Goal: Transaction & Acquisition: Purchase product/service

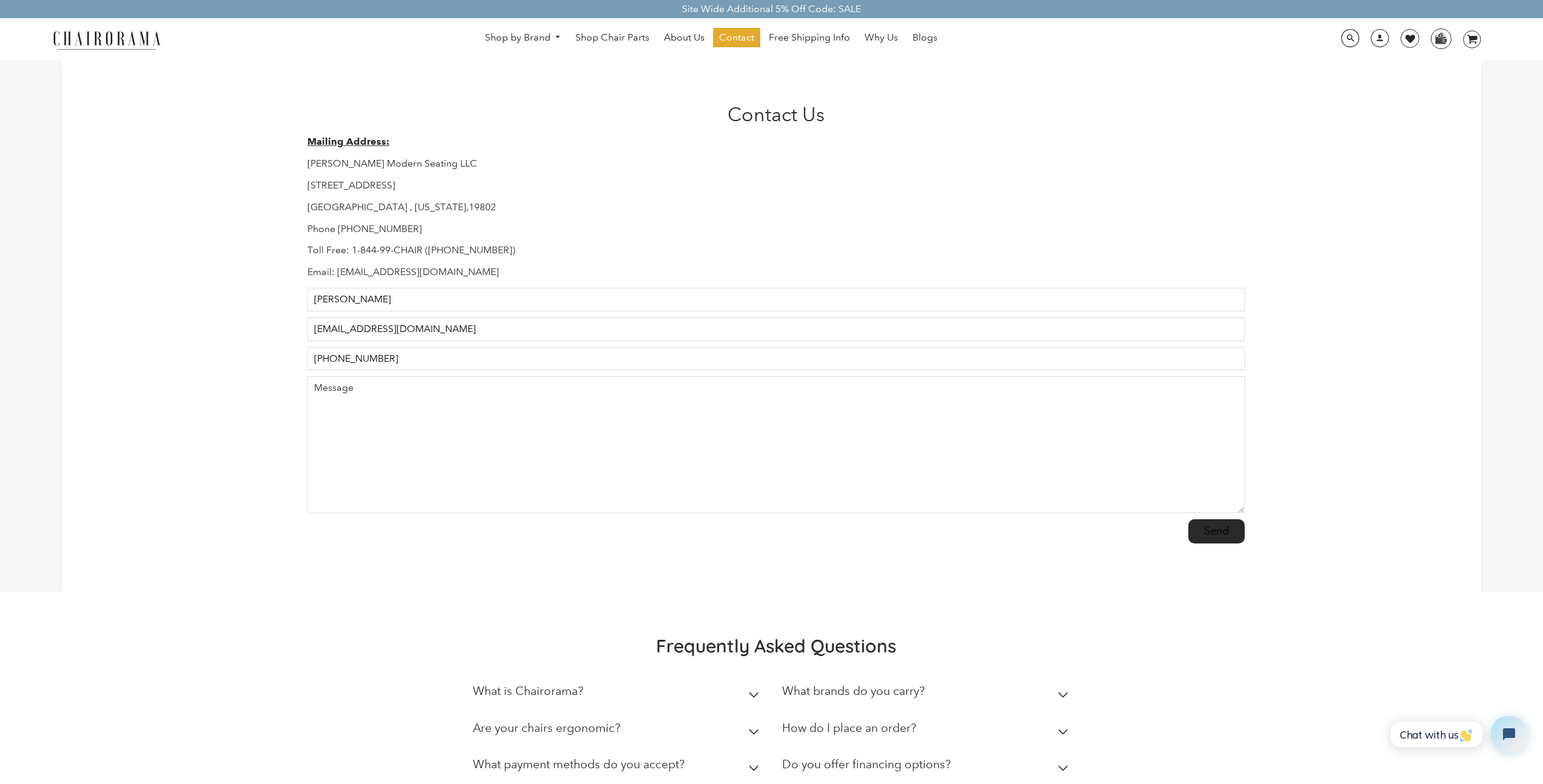
click at [164, 150] on div "Contact Us Mailing Address: Hudson Modern Seating LLC 1245 E 16 th Street Wilmi…" at bounding box center [771, 326] width 1419 height 531
click at [593, 98] on link "[PERSON_NAME]" at bounding box center [586, 101] width 88 height 13
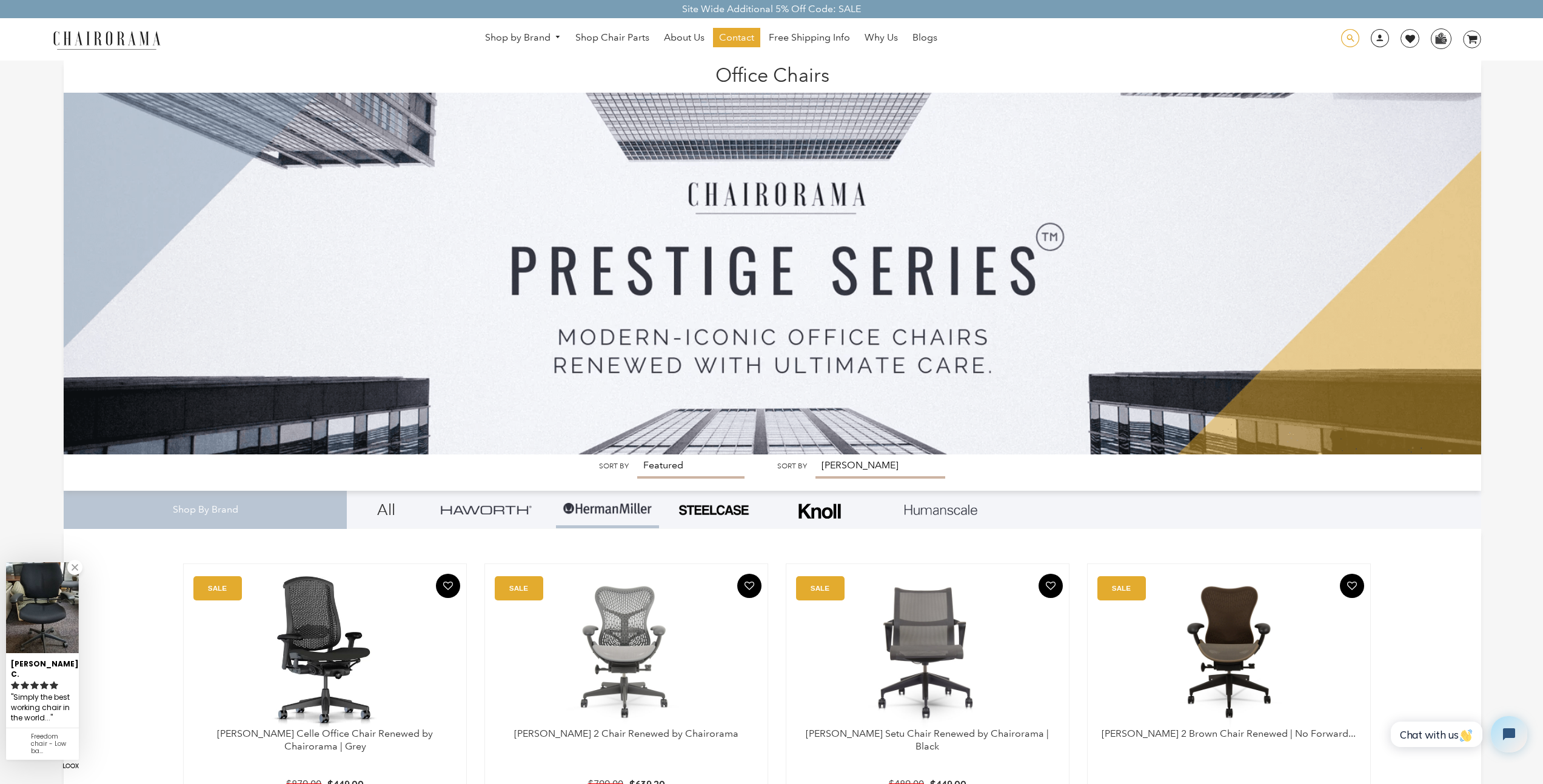
click at [1346, 38] on span at bounding box center [1350, 38] width 18 height 19
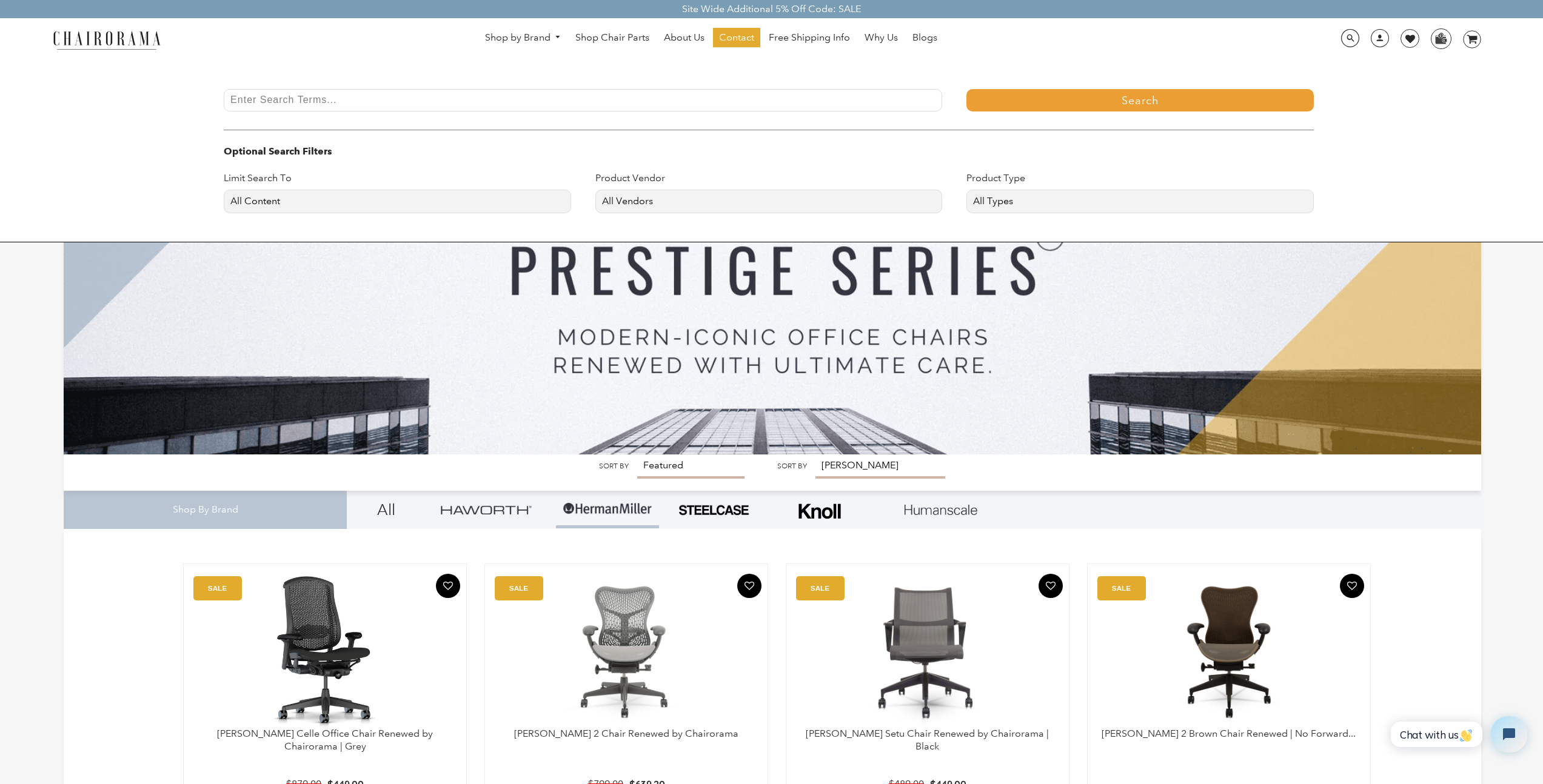
click at [559, 98] on input "Enter Search Terms..." at bounding box center [583, 100] width 718 height 22
type input "remastered"
click at [966, 89] on button "Search" at bounding box center [1140, 100] width 347 height 22
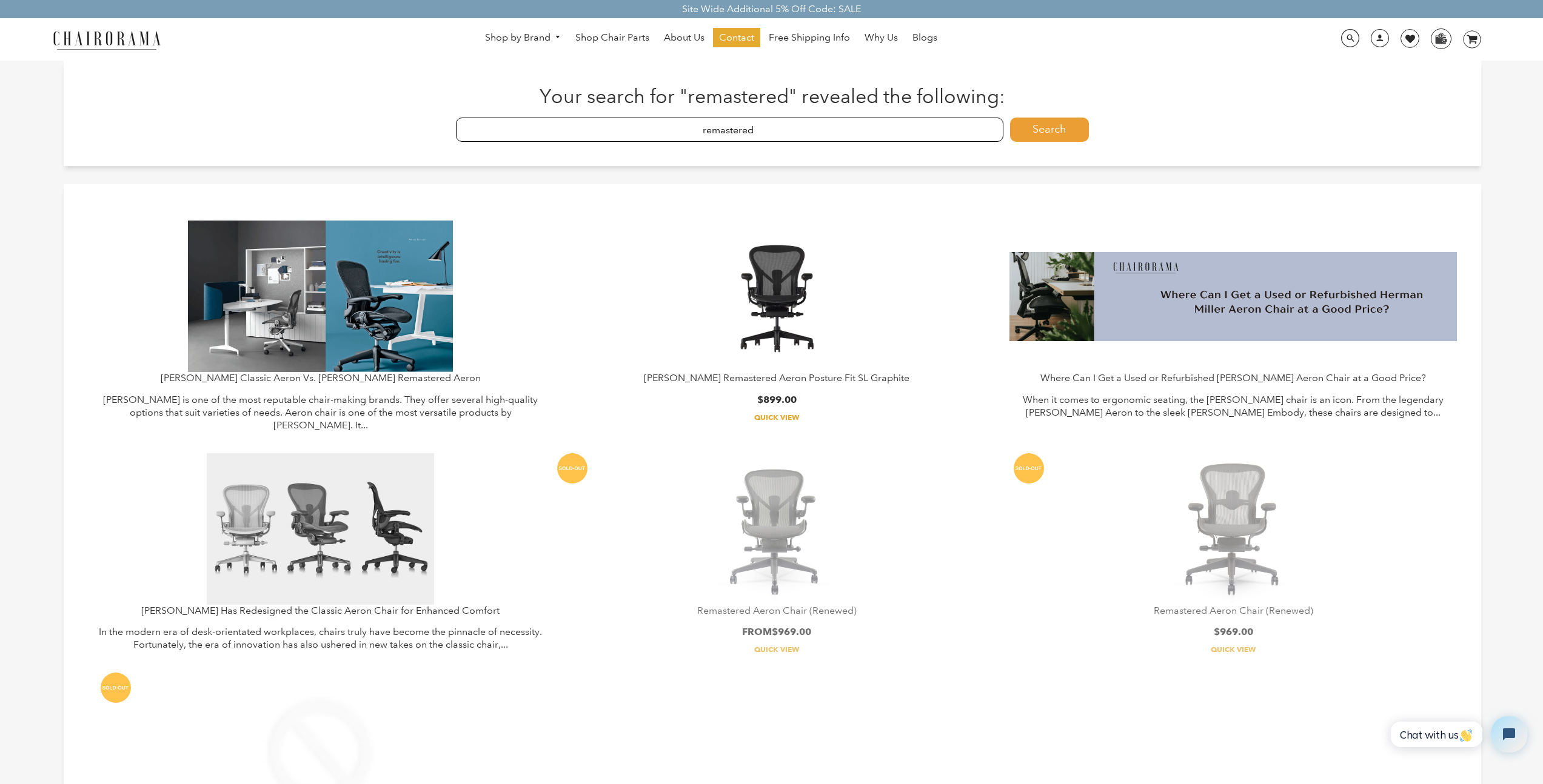
click at [788, 334] on img at bounding box center [777, 297] width 202 height 151
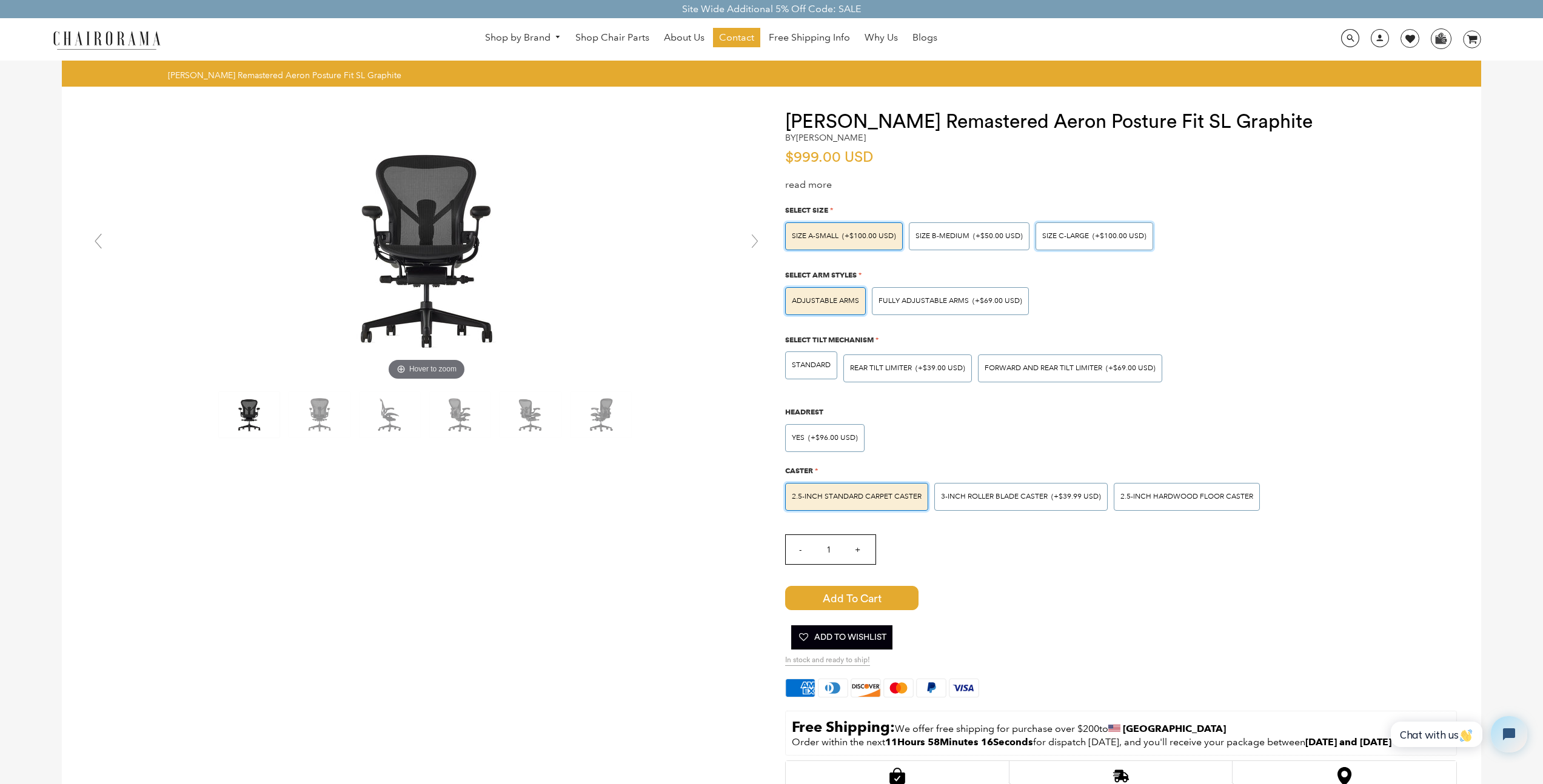
click at [1076, 237] on span "SIZE C-LARGE" at bounding box center [1065, 235] width 47 height 9
click at [0, 0] on input "SIZE C-LARGE (+$100.00 USD)" at bounding box center [0, 0] width 0 height 0
click at [891, 310] on div "Fully Adjustable Arms (+$69.00 USD)" at bounding box center [950, 301] width 157 height 28
click at [0, 0] on input "Fully Adjustable Arms (+$69.00 USD)" at bounding box center [0, 0] width 0 height 0
click at [1104, 372] on div "FORWARD AND REAR TILT LIMITER (+$69.00 USD)" at bounding box center [1070, 368] width 171 height 7
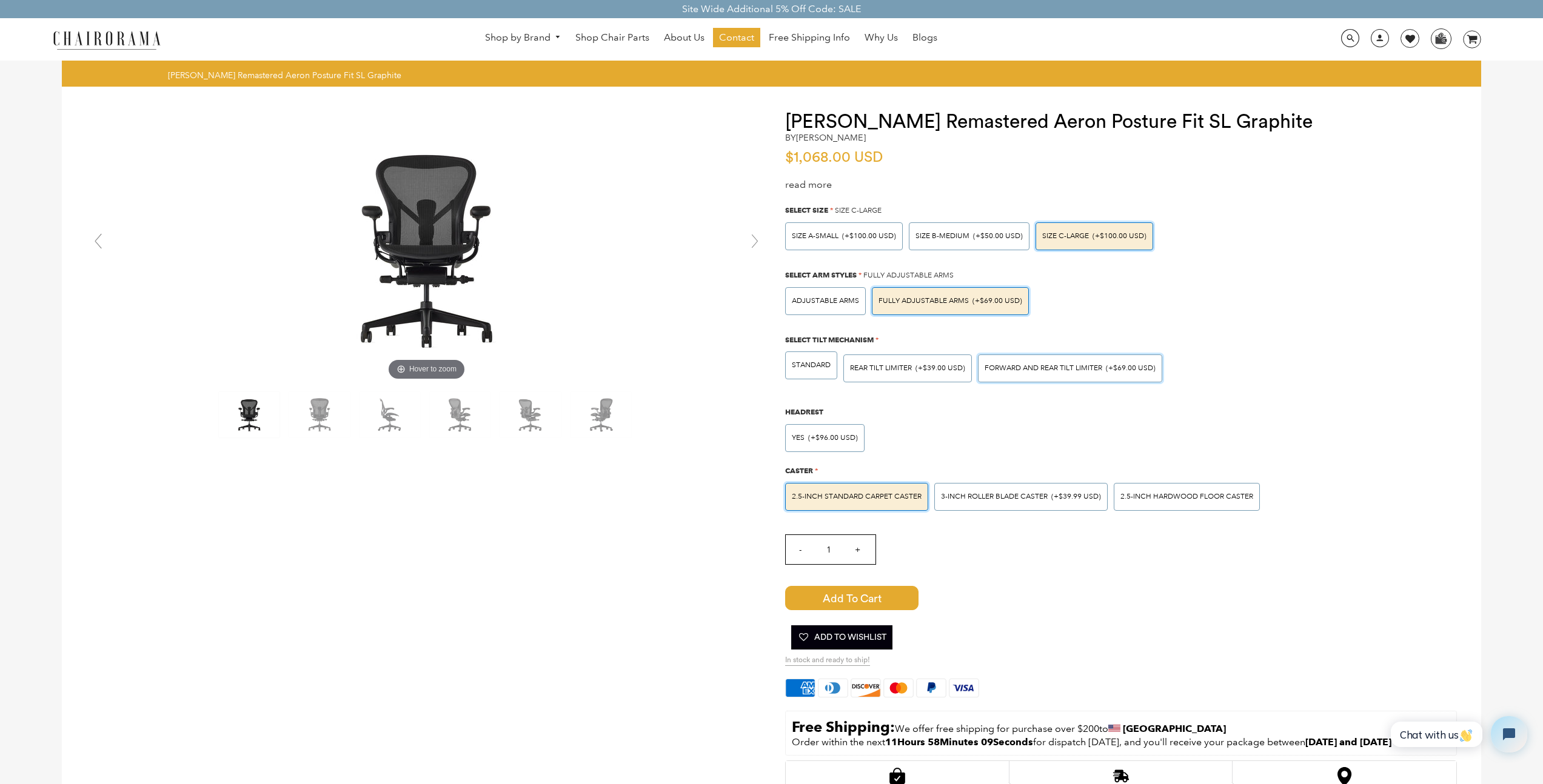
click at [0, 0] on input "FORWARD AND REAR TILT LIMITER (+$69.00 USD)" at bounding box center [0, 0] width 0 height 0
click at [1279, 353] on div "STANDARD REAR TILT LIMITER (+$39.00 USD) FORWARD AND REAR TILT LIMITER (+$69.00…" at bounding box center [1118, 366] width 678 height 42
click at [750, 41] on span "Contact" at bounding box center [736, 37] width 35 height 12
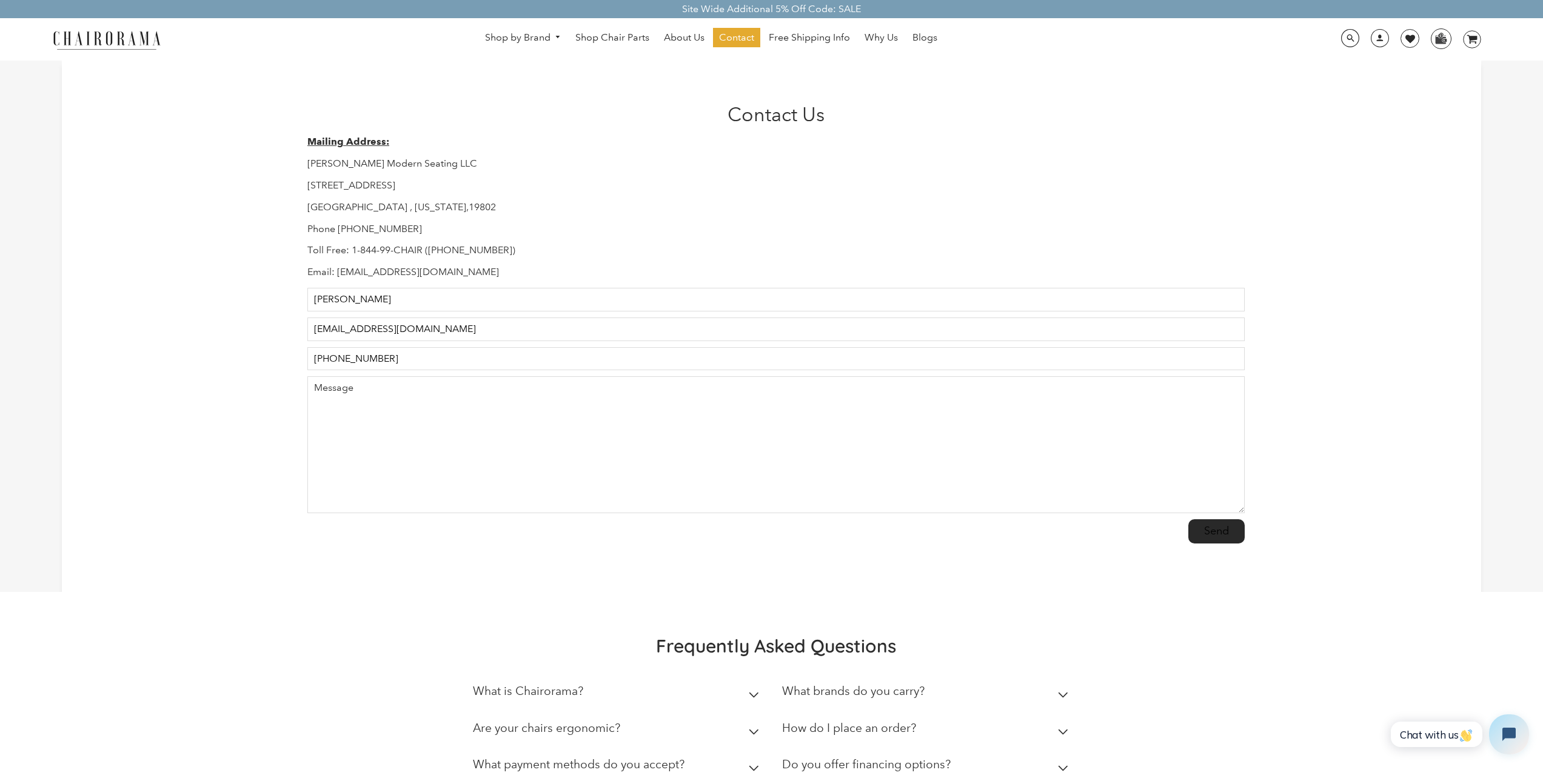
click at [1505, 726] on button "Open chat widget" at bounding box center [1509, 735] width 40 height 40
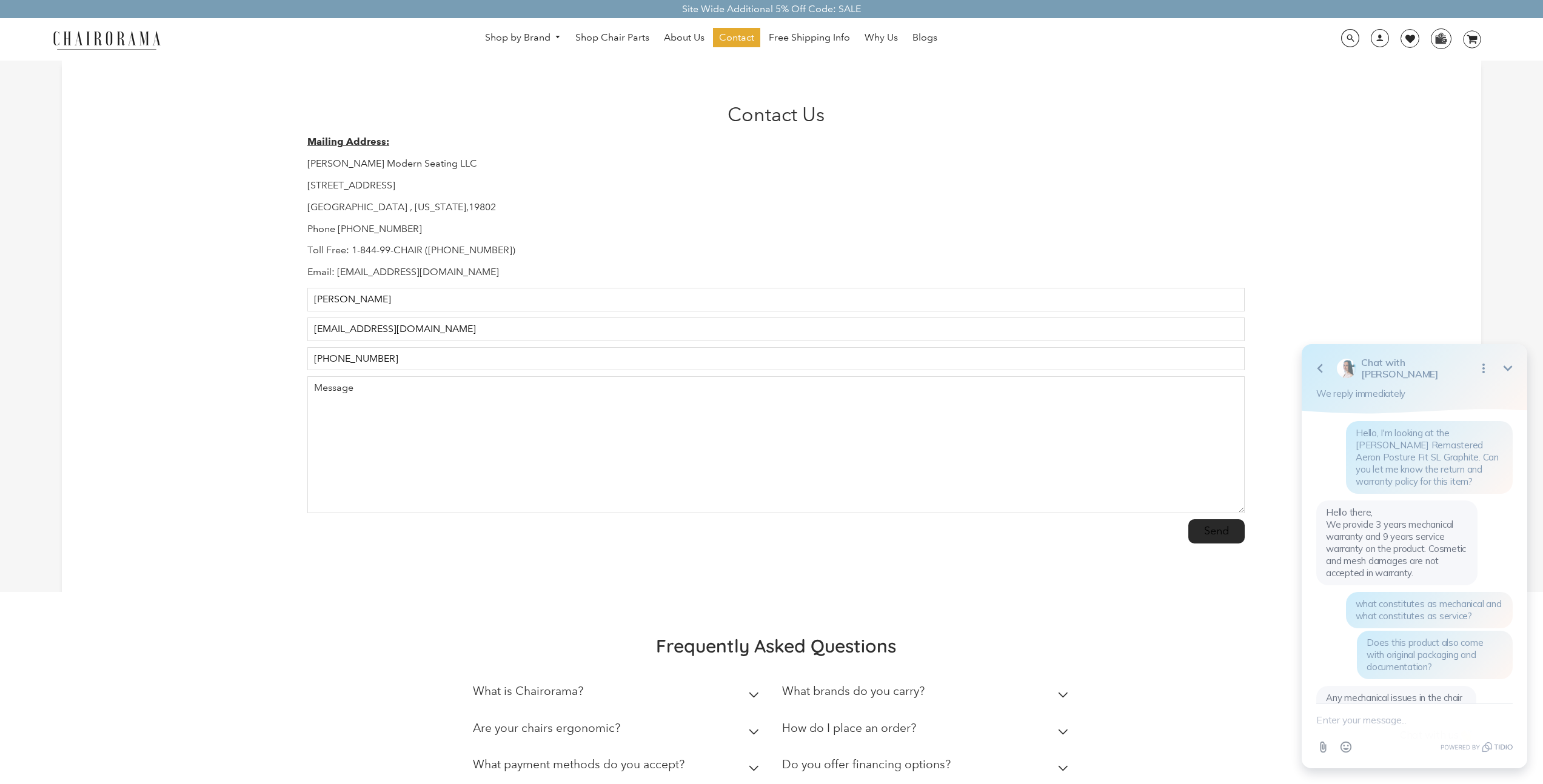
scroll to position [443, 0]
